Goal: Information Seeking & Learning: Understand process/instructions

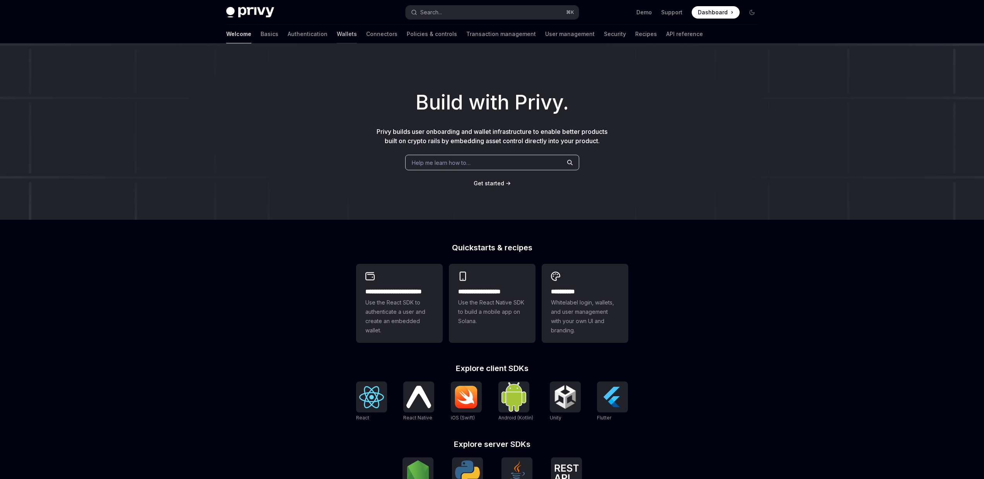
click at [337, 30] on link "Wallets" at bounding box center [347, 34] width 20 height 19
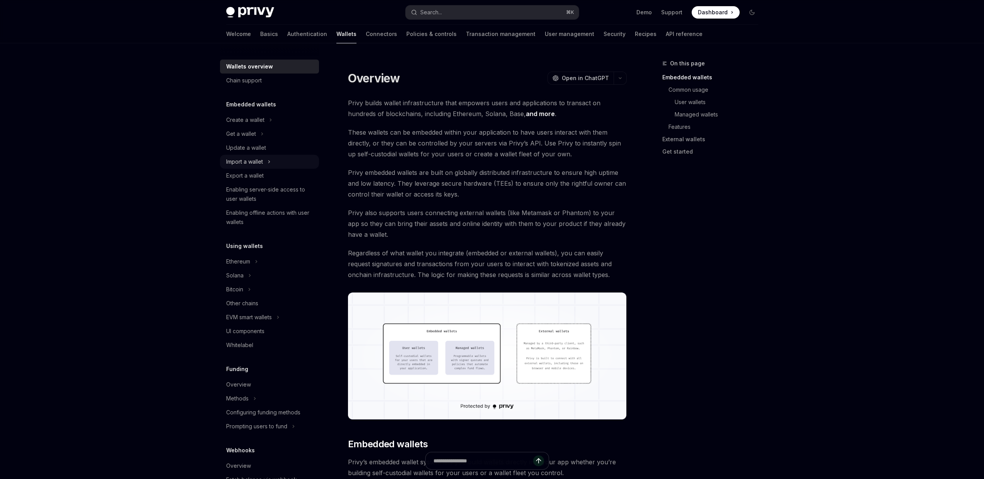
click at [258, 164] on div "Import a wallet" at bounding box center [244, 161] width 37 height 9
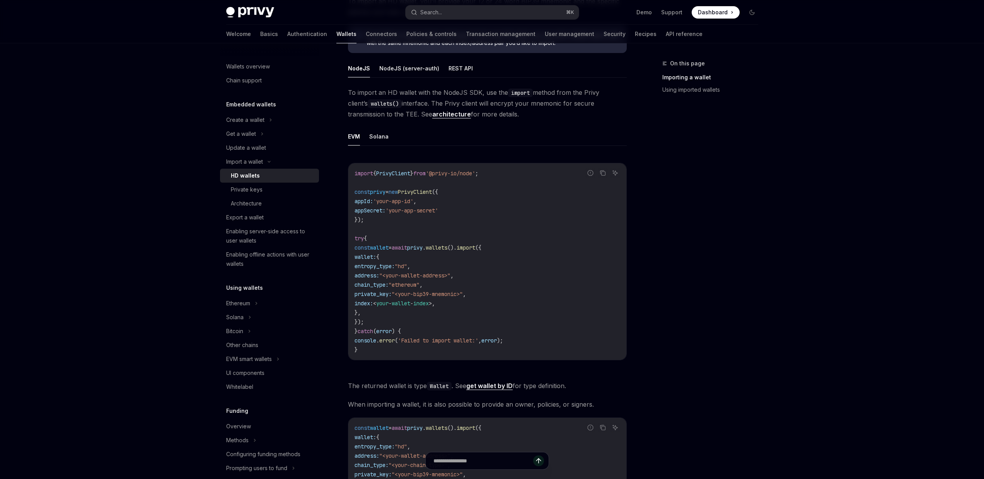
scroll to position [217, 0]
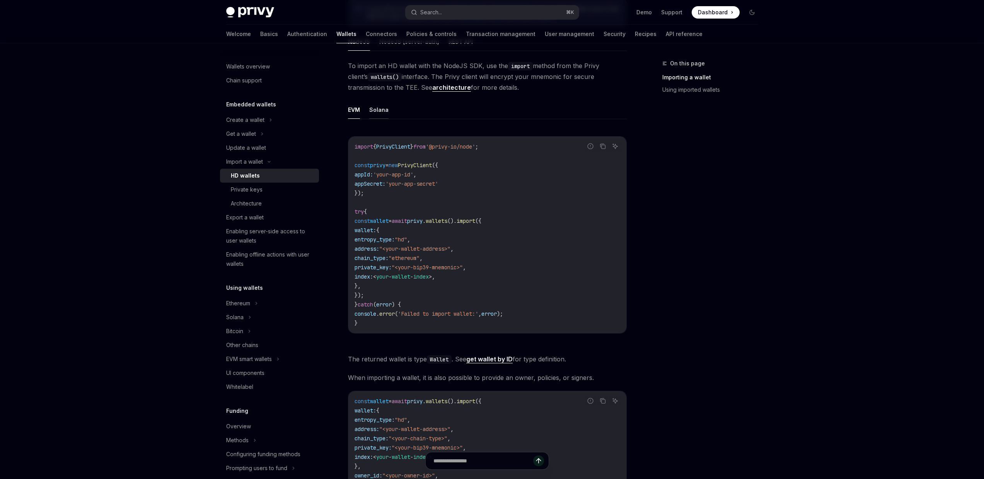
click at [371, 110] on button "Solana" at bounding box center [378, 110] width 19 height 18
click at [356, 109] on button "EVM" at bounding box center [354, 110] width 12 height 18
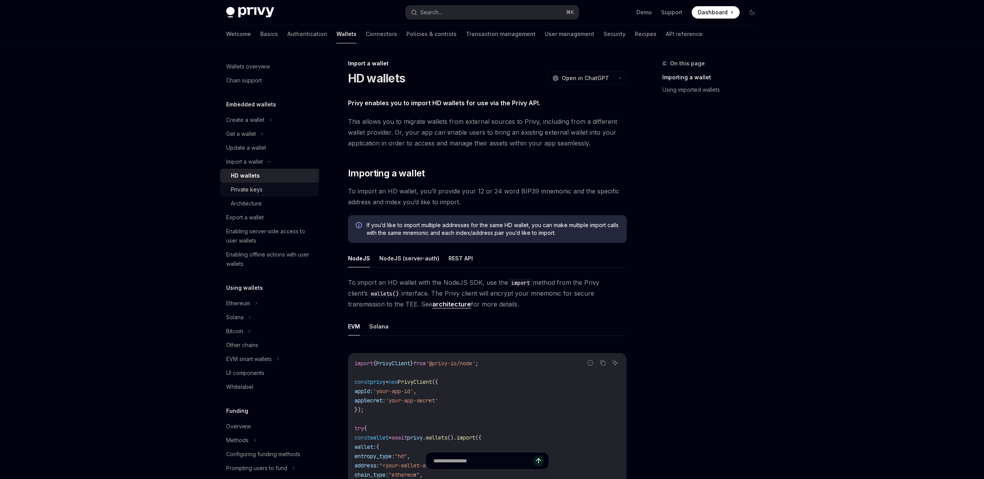
click at [266, 190] on div "Private keys" at bounding box center [273, 189] width 84 height 9
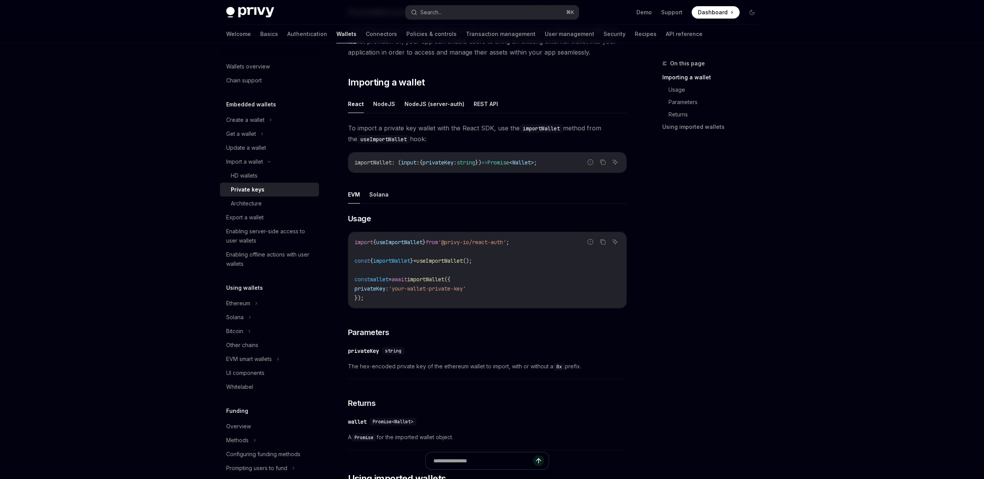
scroll to position [93, 0]
click at [380, 191] on button "Solana" at bounding box center [378, 192] width 19 height 18
click at [355, 192] on button "EVM" at bounding box center [354, 192] width 12 height 18
click at [368, 190] on ul "EVM Solana" at bounding box center [487, 192] width 279 height 19
click at [376, 193] on button "Solana" at bounding box center [378, 192] width 19 height 18
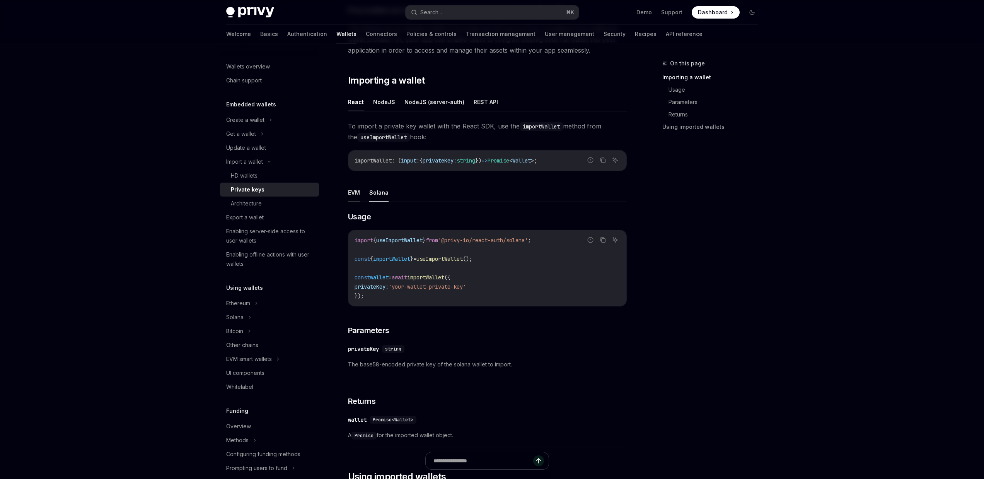
click at [358, 194] on button "EVM" at bounding box center [354, 192] width 12 height 18
type textarea "*"
click at [158, 199] on div "Privy Docs home page Search... ⌘ K Demo Support Dashboard Dashboard Search... N…" at bounding box center [492, 276] width 984 height 739
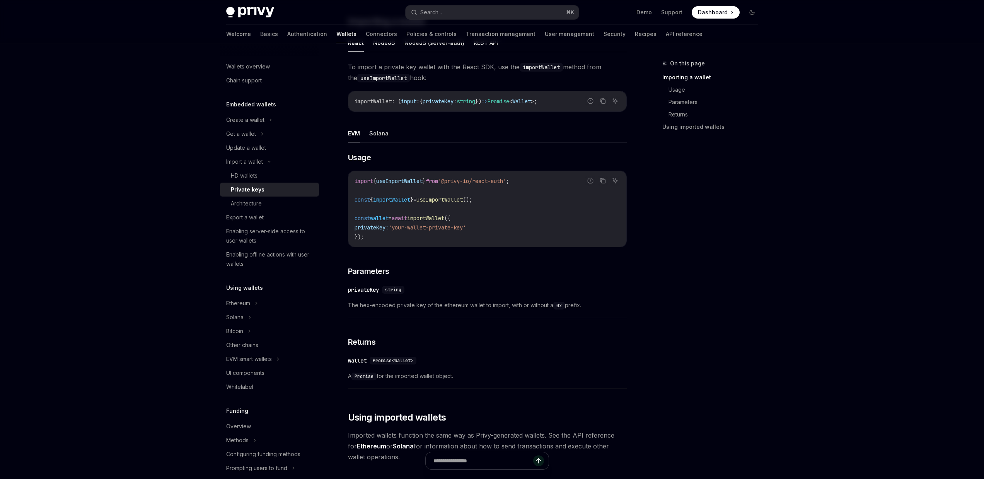
scroll to position [155, 0]
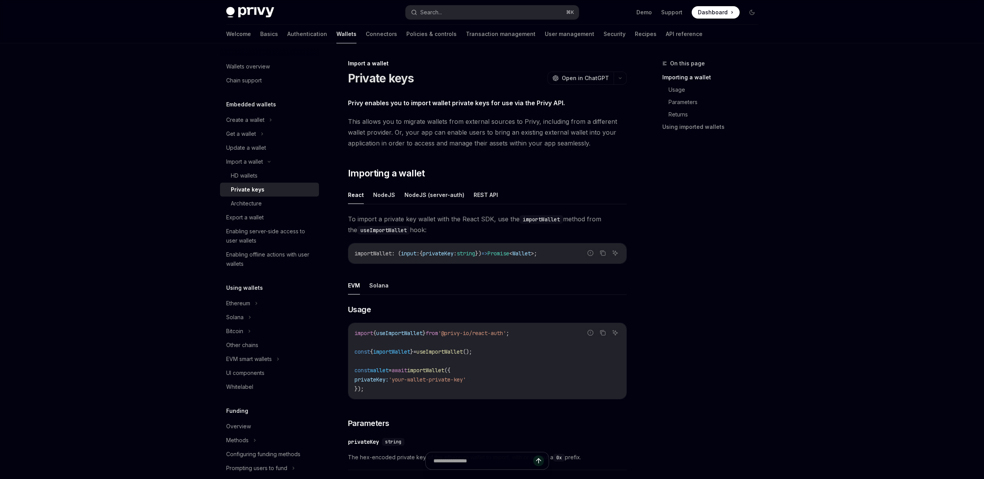
scroll to position [108, 0]
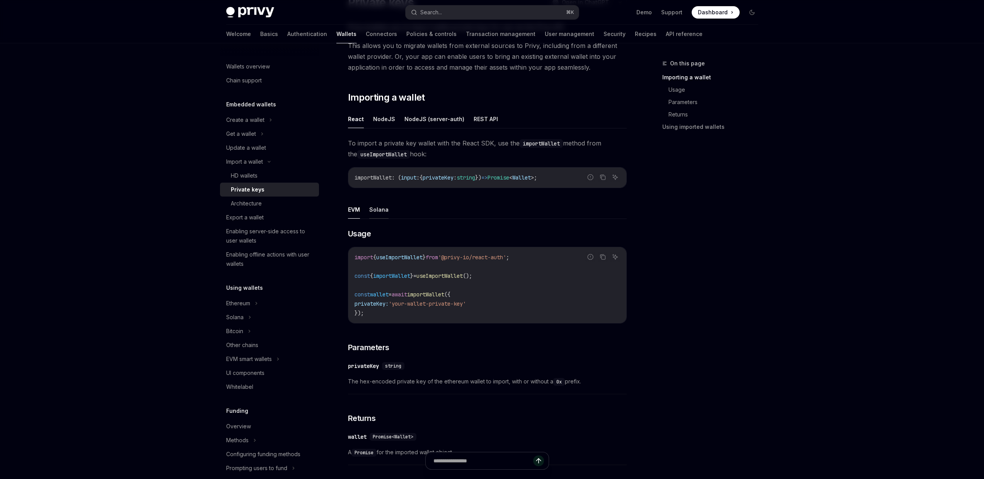
scroll to position [75, 0]
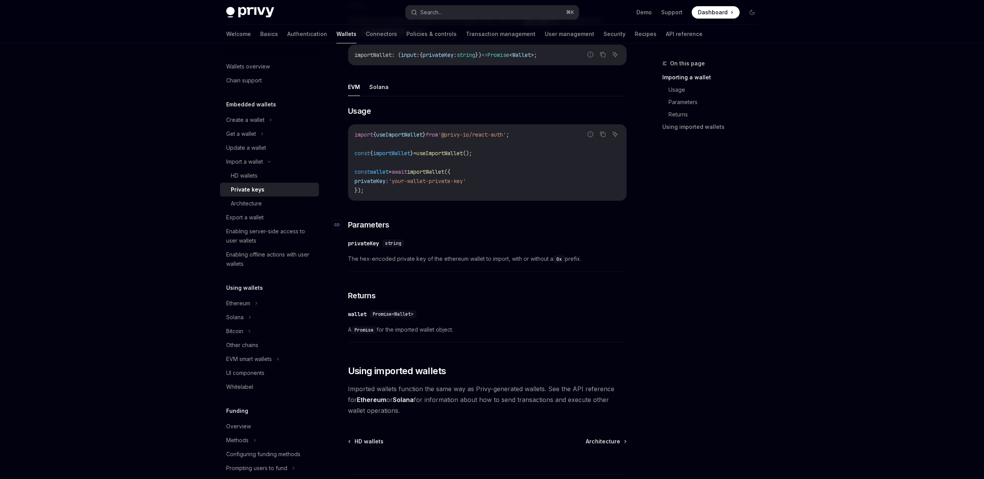
scroll to position [198, 0]
